Goal: Information Seeking & Learning: Check status

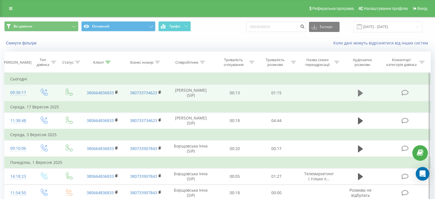
click at [359, 92] on icon at bounding box center [360, 93] width 5 height 7
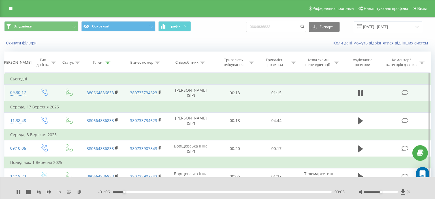
click at [409, 192] on icon at bounding box center [408, 192] width 3 height 5
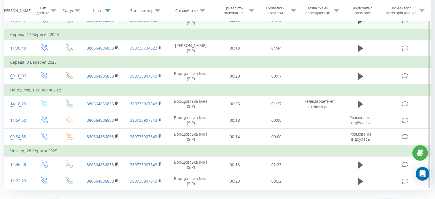
scroll to position [83, 0]
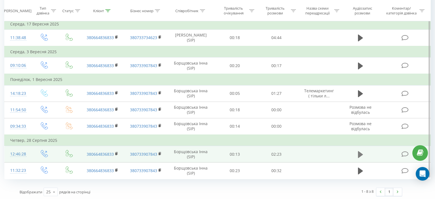
click at [360, 153] on icon at bounding box center [360, 154] width 5 height 7
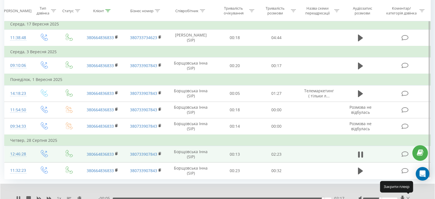
click at [408, 197] on icon at bounding box center [407, 198] width 3 height 5
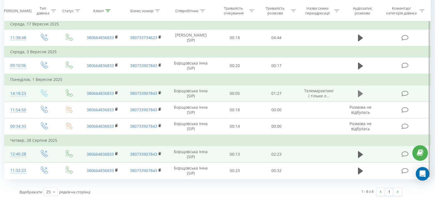
click at [358, 93] on icon at bounding box center [360, 93] width 5 height 7
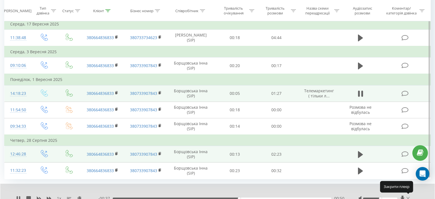
click at [408, 197] on icon at bounding box center [407, 198] width 3 height 3
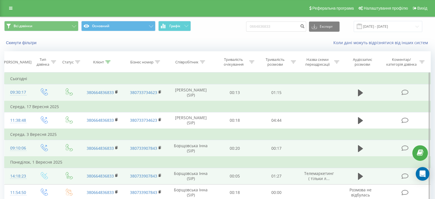
scroll to position [0, 0]
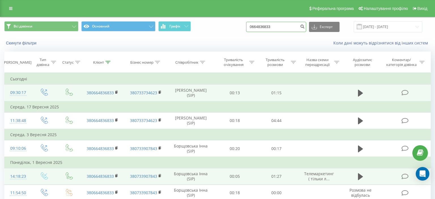
drag, startPoint x: 254, startPoint y: 27, endPoint x: 287, endPoint y: 23, distance: 32.7
click at [287, 23] on input "0664836833" at bounding box center [276, 27] width 60 height 10
paste input ") 761 30 71"
click at [264, 27] on input "066) 761 30 71" at bounding box center [276, 27] width 60 height 10
type input "066761 30 71"
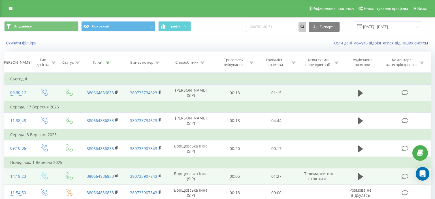
click at [304, 27] on icon "submit" at bounding box center [302, 25] width 5 height 3
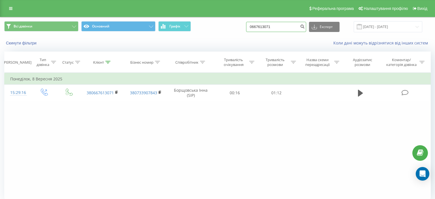
drag, startPoint x: 256, startPoint y: 27, endPoint x: 286, endPoint y: 27, distance: 29.7
click at [286, 27] on input "0667613071" at bounding box center [276, 27] width 60 height 10
paste input "380959352140"
type input "380959352140"
click at [304, 27] on icon "submit" at bounding box center [302, 25] width 5 height 3
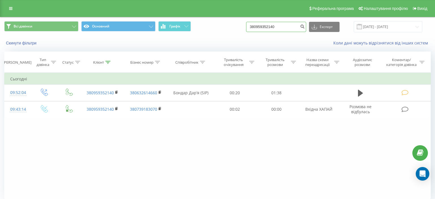
drag, startPoint x: 257, startPoint y: 28, endPoint x: 285, endPoint y: 25, distance: 27.4
click at [285, 25] on input "380959352140" at bounding box center [276, 27] width 60 height 10
click at [255, 28] on input "380959352140" at bounding box center [276, 27] width 60 height 10
drag, startPoint x: 255, startPoint y: 28, endPoint x: 293, endPoint y: 27, distance: 38.2
click at [293, 27] on input "380959352140" at bounding box center [276, 27] width 60 height 10
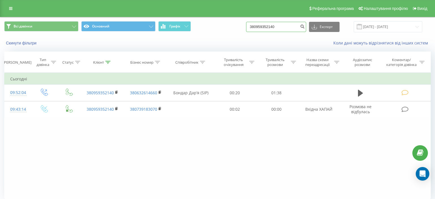
paste input "672354565"
type input "380672354565"
click at [304, 27] on icon "submit" at bounding box center [302, 25] width 5 height 3
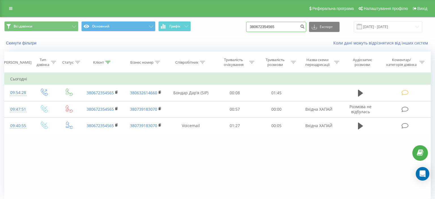
drag, startPoint x: 255, startPoint y: 28, endPoint x: 297, endPoint y: 27, distance: 41.9
click at [297, 27] on input "380672354565" at bounding box center [276, 27] width 60 height 10
paste input "0676634999"
type input "0676634999"
click at [304, 25] on icon "submit" at bounding box center [302, 25] width 5 height 3
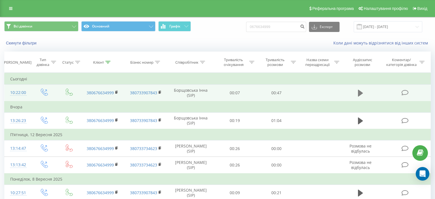
click at [358, 93] on icon at bounding box center [360, 93] width 5 height 7
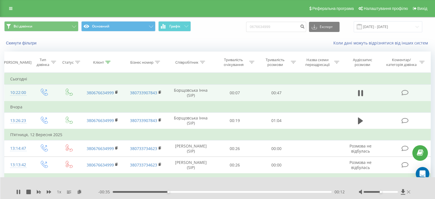
click at [409, 192] on icon at bounding box center [408, 191] width 3 height 3
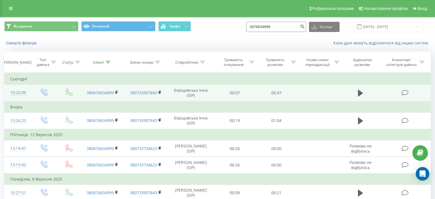
drag, startPoint x: 256, startPoint y: 27, endPoint x: 292, endPoint y: 27, distance: 35.7
click at [292, 27] on input "0676634999" at bounding box center [276, 27] width 60 height 10
paste input "3) 494 77 0"
click at [264, 29] on input "063) 494 77 09" at bounding box center [276, 27] width 60 height 10
type input "063494 77 09"
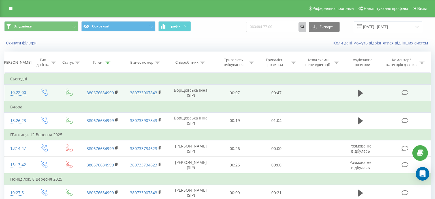
click at [304, 25] on icon "submit" at bounding box center [302, 25] width 5 height 3
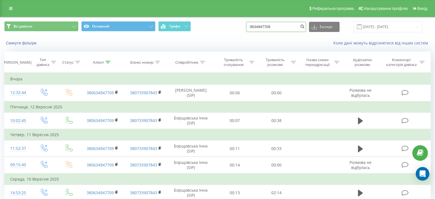
drag, startPoint x: 254, startPoint y: 27, endPoint x: 292, endPoint y: 25, distance: 38.5
click at [292, 25] on input "0634947709" at bounding box center [276, 27] width 60 height 10
paste input "93) 676 63 66"
drag, startPoint x: 264, startPoint y: 27, endPoint x: 263, endPoint y: 32, distance: 4.9
click at [264, 28] on input "093) 676 63 66" at bounding box center [276, 27] width 60 height 10
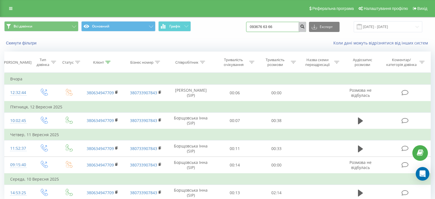
type input "093676 63 66"
click at [304, 27] on icon "submit" at bounding box center [302, 25] width 5 height 3
